Goal: Navigation & Orientation: Find specific page/section

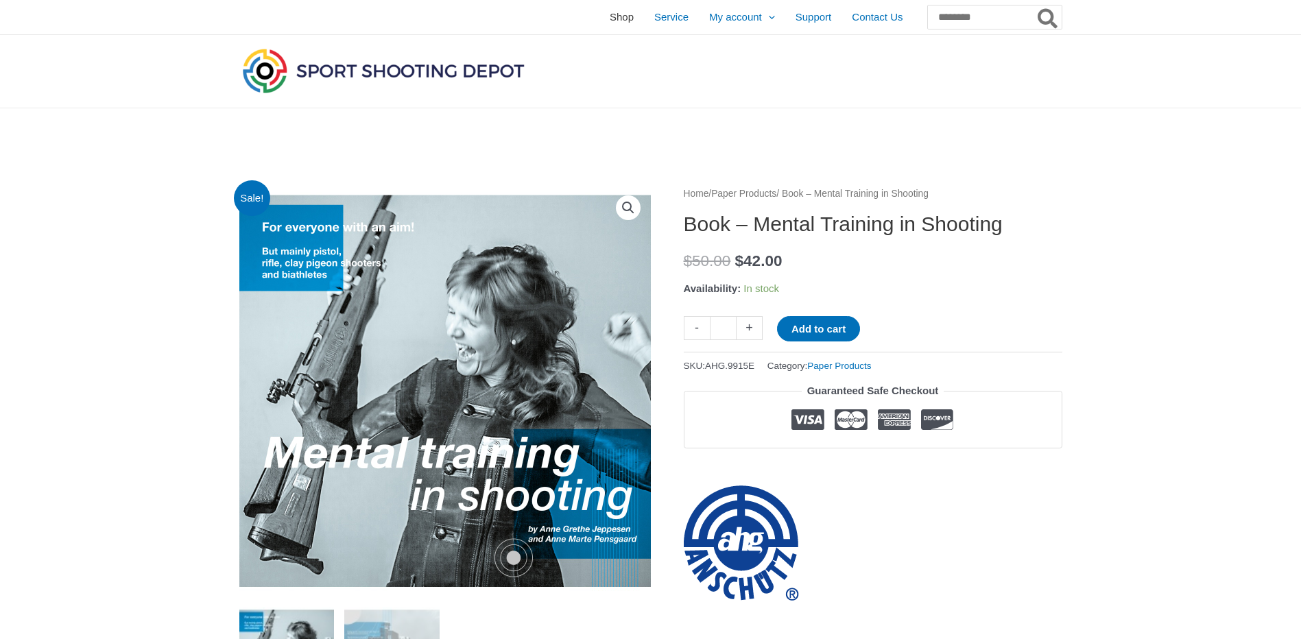
click at [610, 14] on span "Shop" at bounding box center [622, 17] width 24 height 34
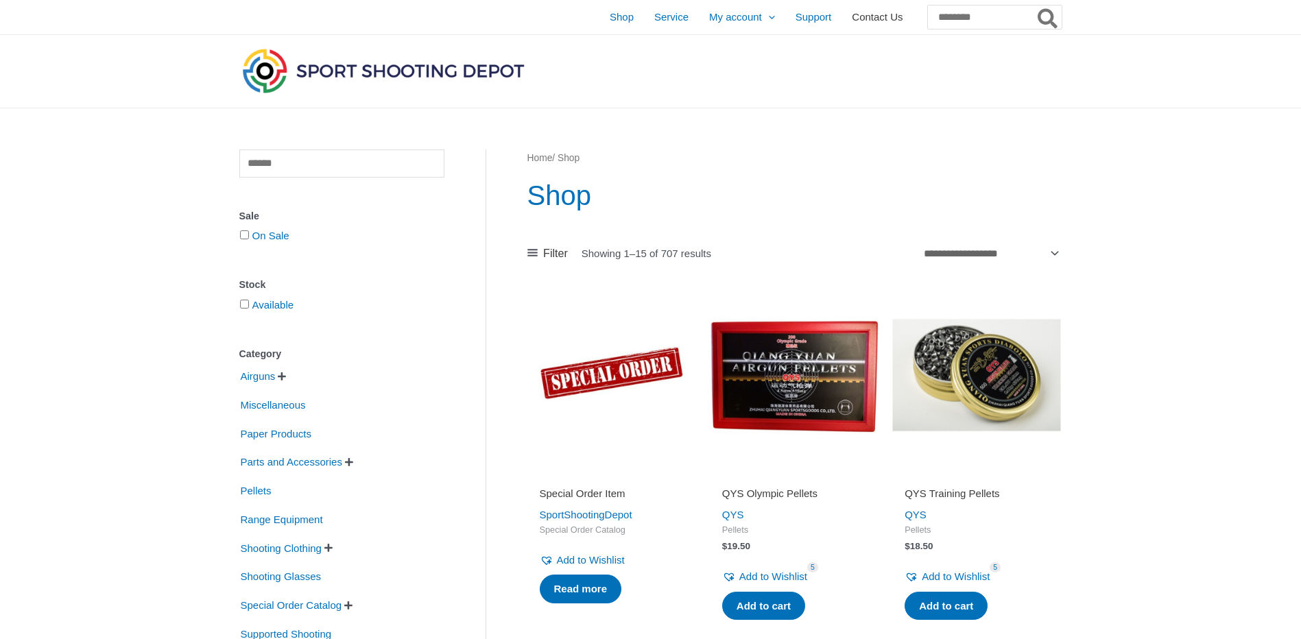
click at [852, 19] on span "Contact Us" at bounding box center [877, 17] width 51 height 34
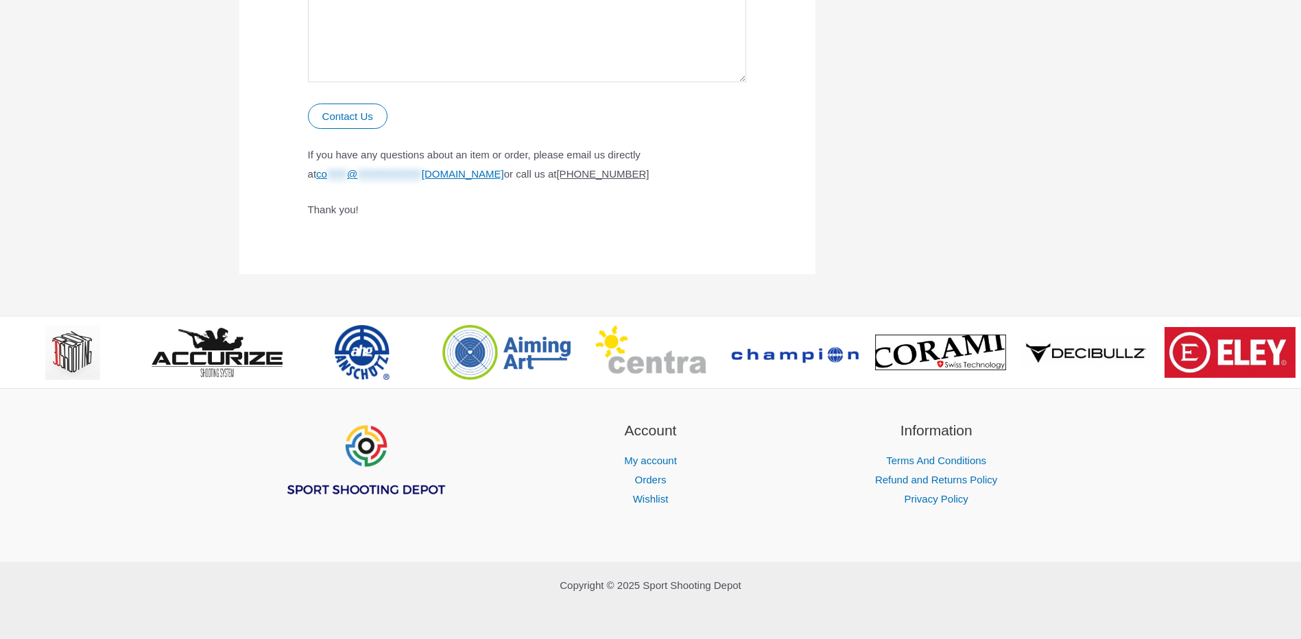
scroll to position [879, 0]
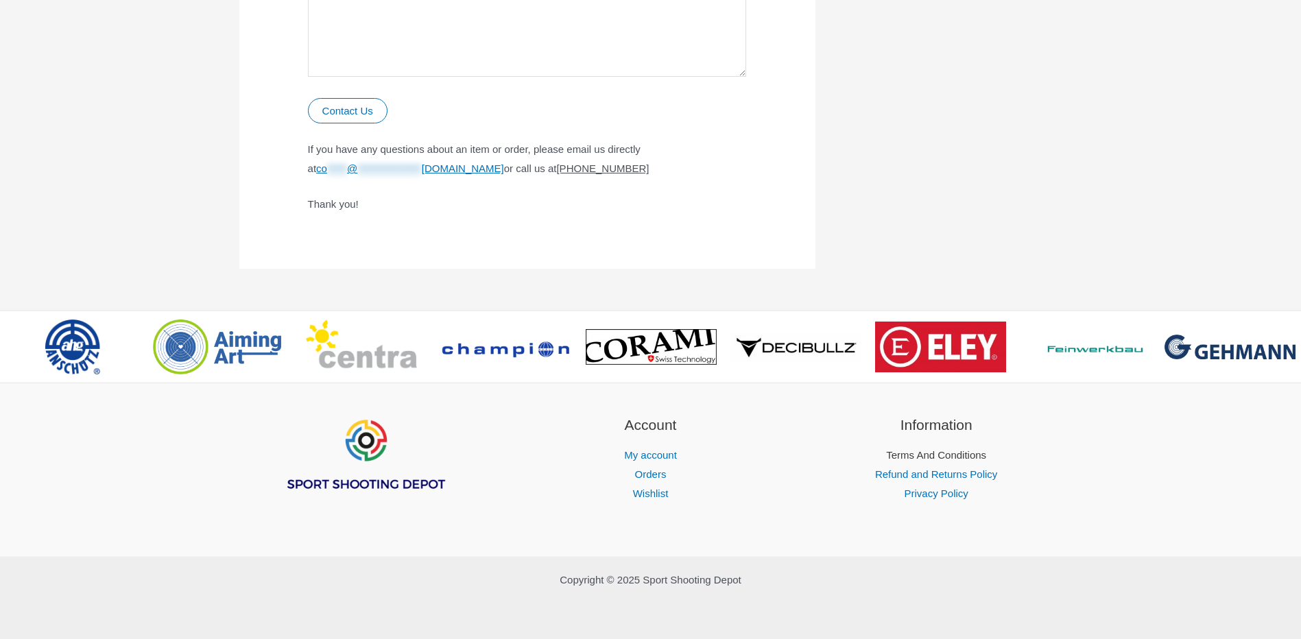
click at [900, 456] on link "Terms And Conditions" at bounding box center [936, 455] width 100 height 12
